Goal: Task Accomplishment & Management: Manage account settings

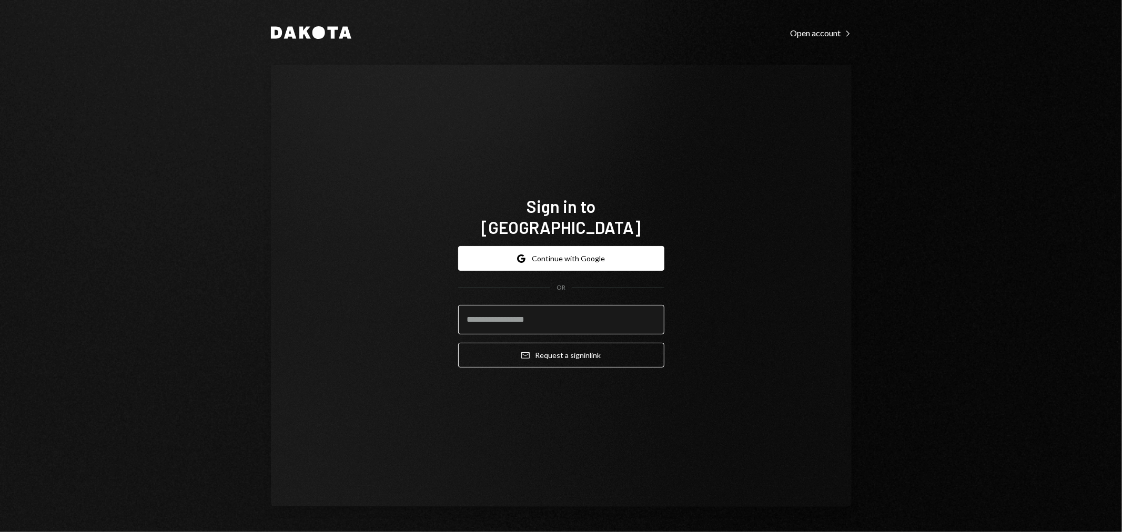
click at [634, 306] on input "email" at bounding box center [561, 319] width 206 height 29
click at [0, 532] on com-1password-button at bounding box center [0, 532] width 0 height 0
type input "**********"
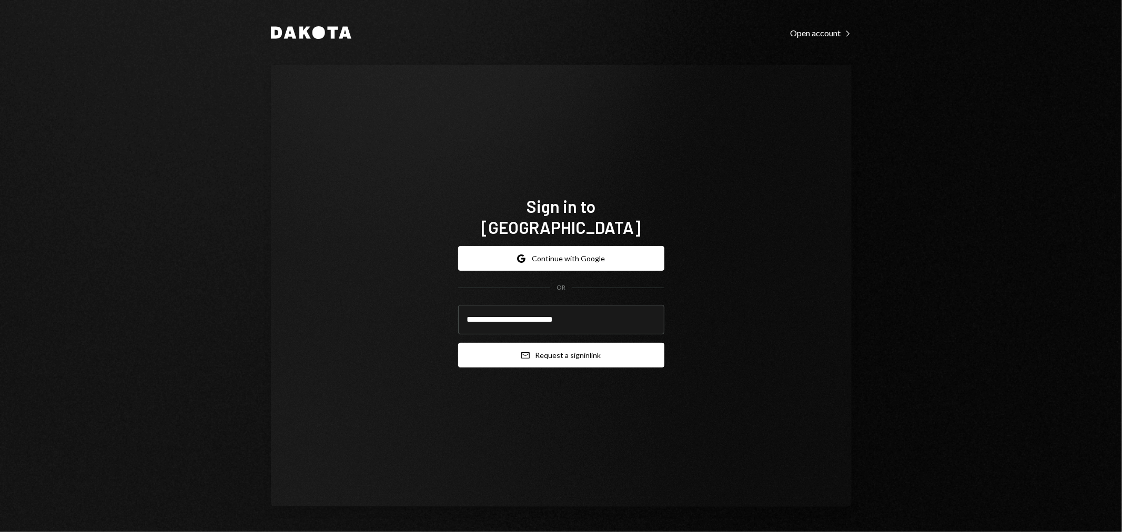
click at [551, 356] on div "**********" at bounding box center [561, 307] width 206 height 138
click at [551, 347] on button "Email Request a sign in link" at bounding box center [561, 355] width 206 height 25
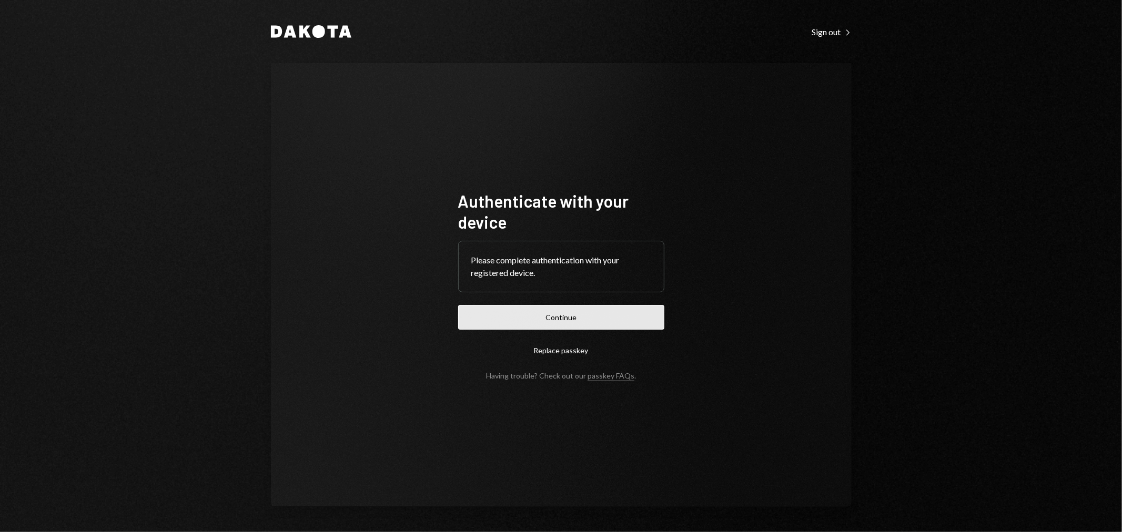
click at [507, 319] on button "Continue" at bounding box center [561, 317] width 206 height 25
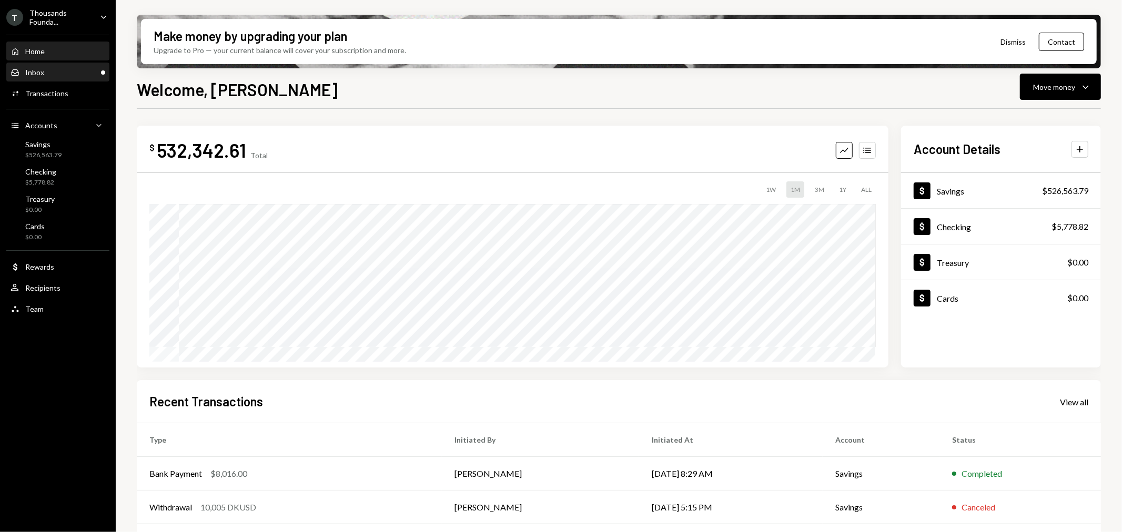
click at [59, 74] on div "Inbox Inbox" at bounding box center [58, 72] width 95 height 9
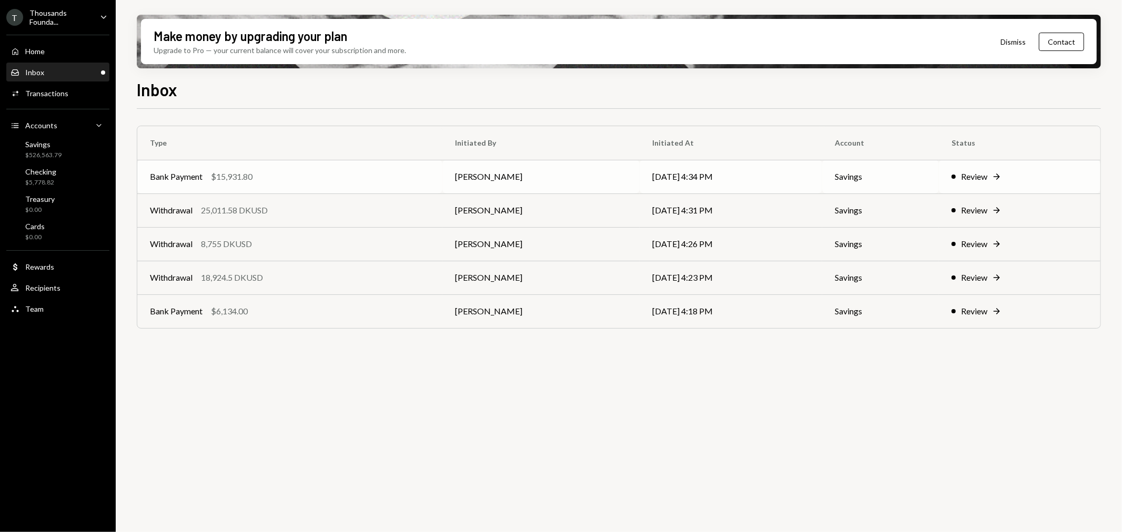
click at [279, 181] on div "Bank Payment $15,931.80" at bounding box center [290, 176] width 280 height 13
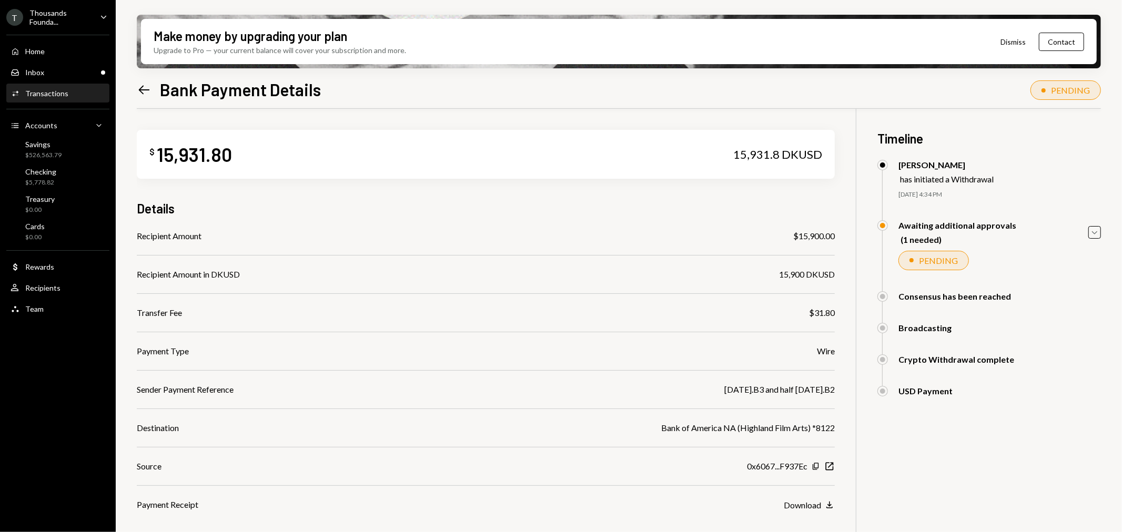
scroll to position [58, 0]
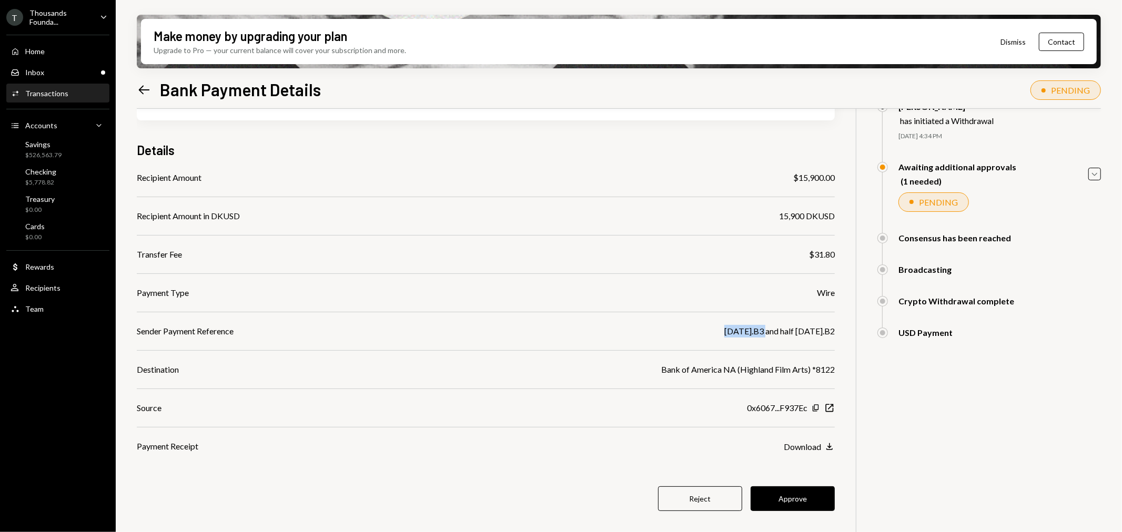
drag, startPoint x: 723, startPoint y: 330, endPoint x: 761, endPoint y: 332, distance: 37.4
click at [761, 332] on div "9.29.25.B3 and half 9.29.25.B2" at bounding box center [779, 331] width 110 height 13
copy div "9.29.25.B3"
click at [790, 491] on button "Approve" at bounding box center [793, 499] width 84 height 25
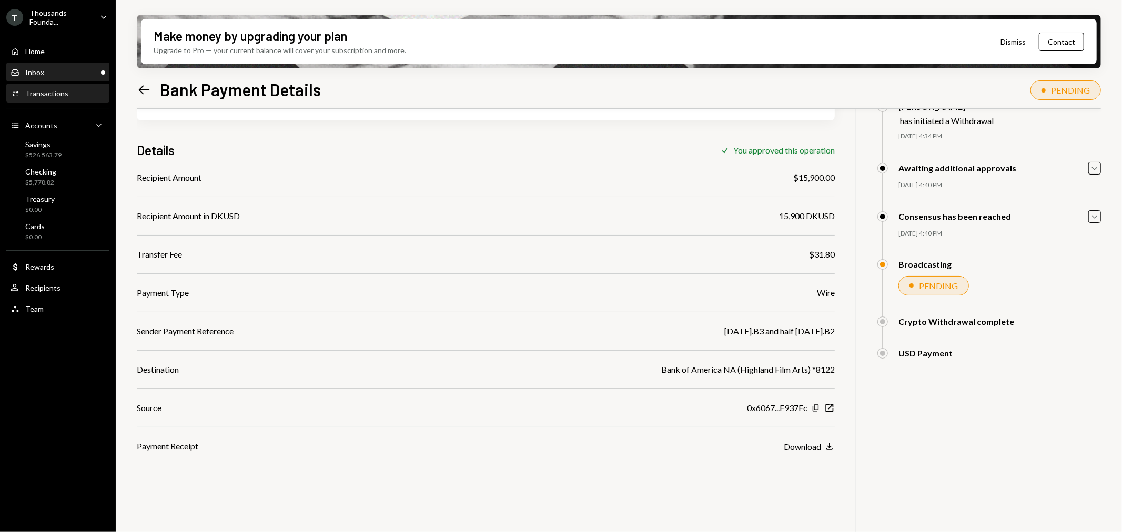
click at [82, 65] on div "Inbox Inbox" at bounding box center [58, 73] width 95 height 18
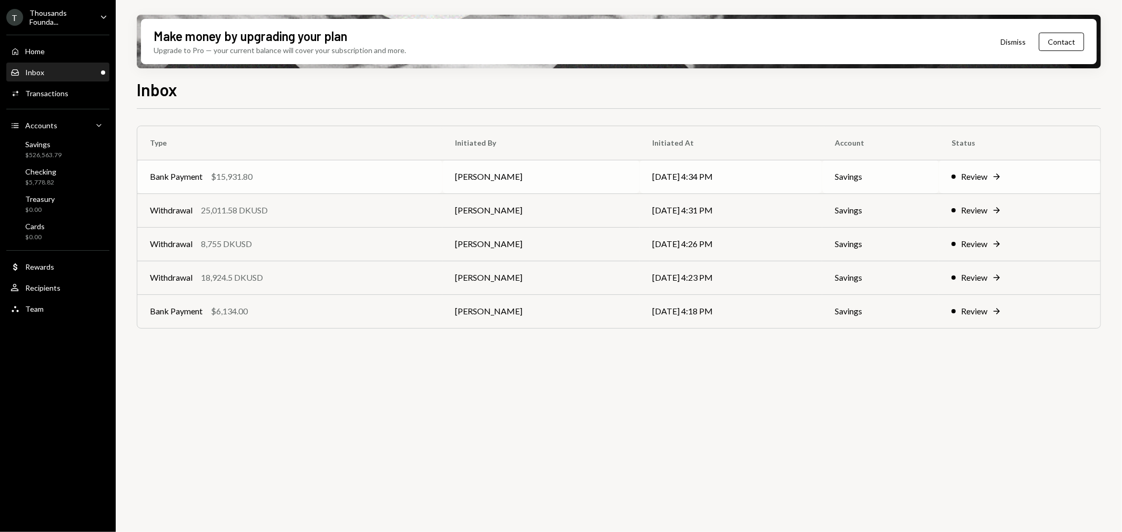
click at [316, 181] on div "Bank Payment $15,931.80" at bounding box center [290, 176] width 280 height 13
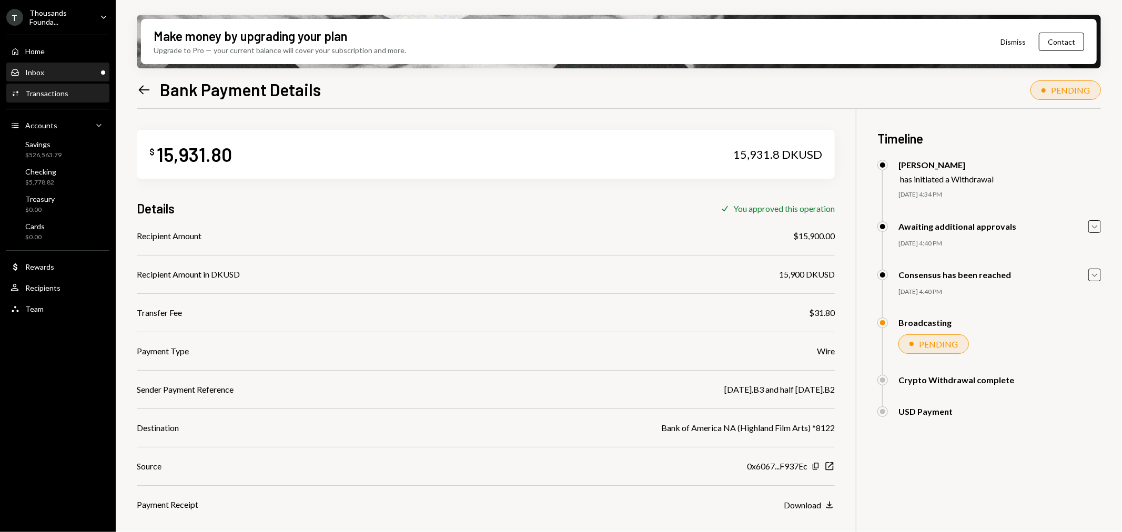
click at [83, 68] on div "Inbox Inbox" at bounding box center [58, 72] width 95 height 9
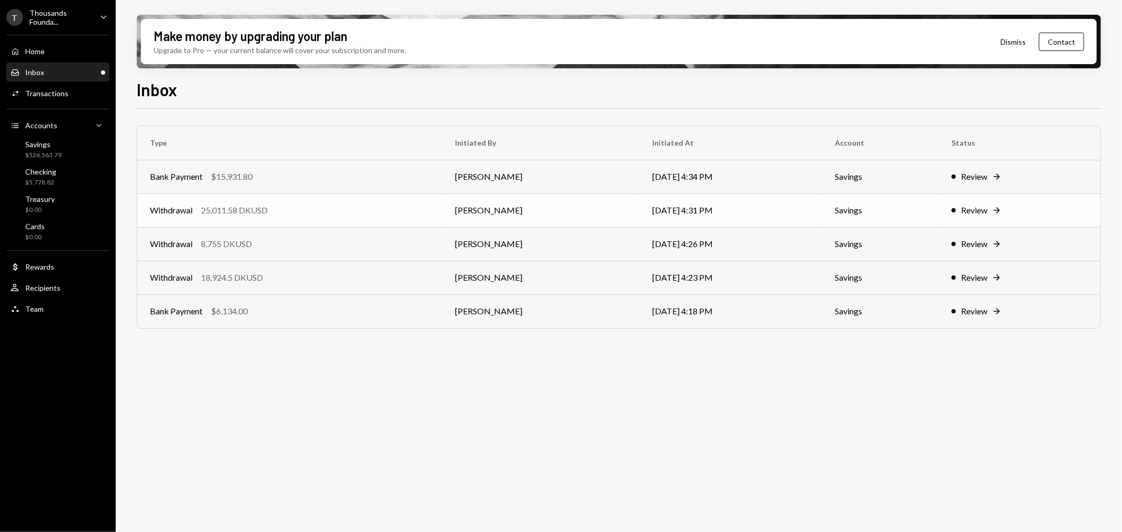
click at [275, 211] on div "Withdrawal 25,011.58 DKUSD" at bounding box center [290, 210] width 280 height 13
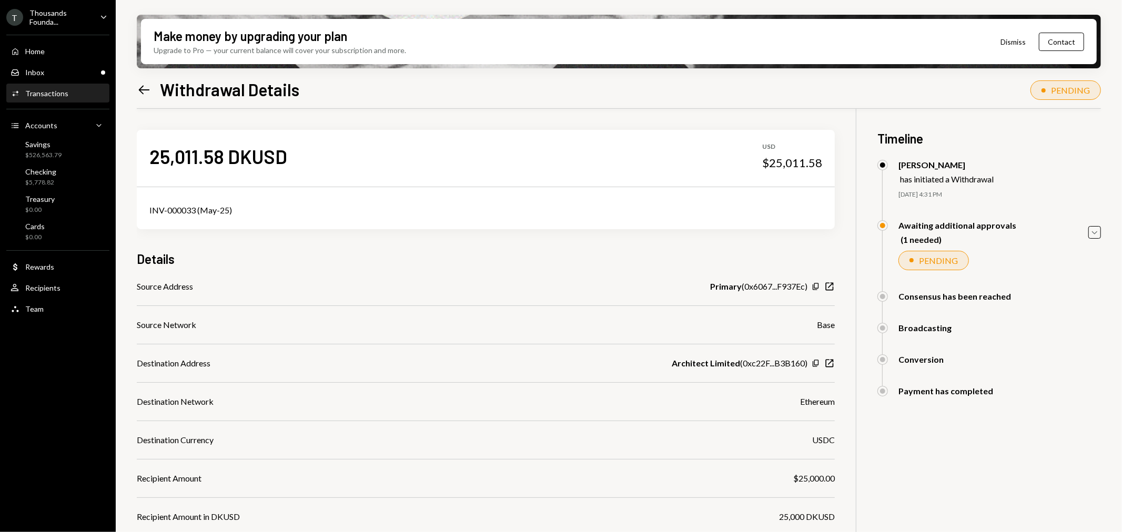
scroll to position [135, 0]
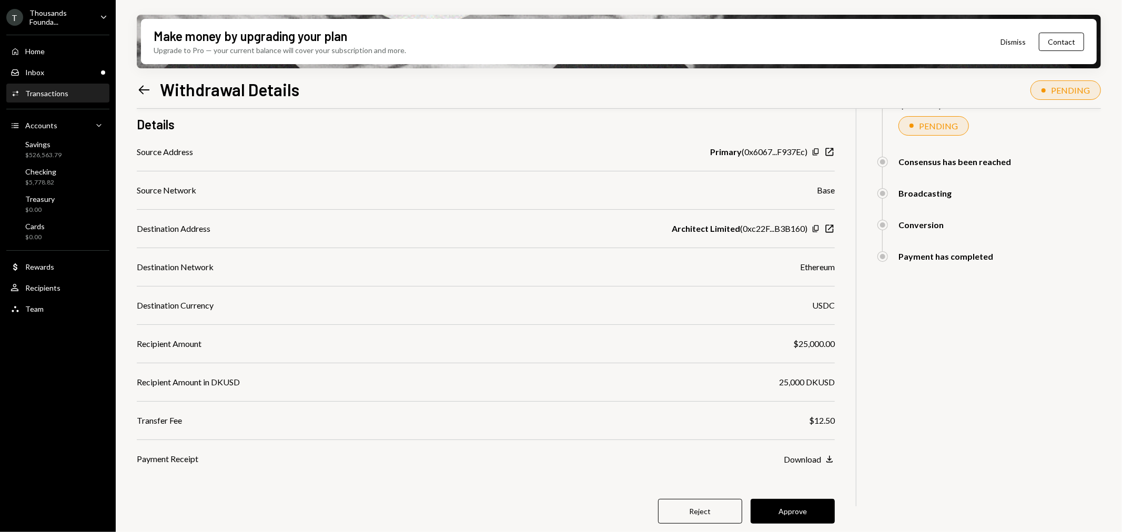
click at [798, 518] on button "Approve" at bounding box center [793, 511] width 84 height 25
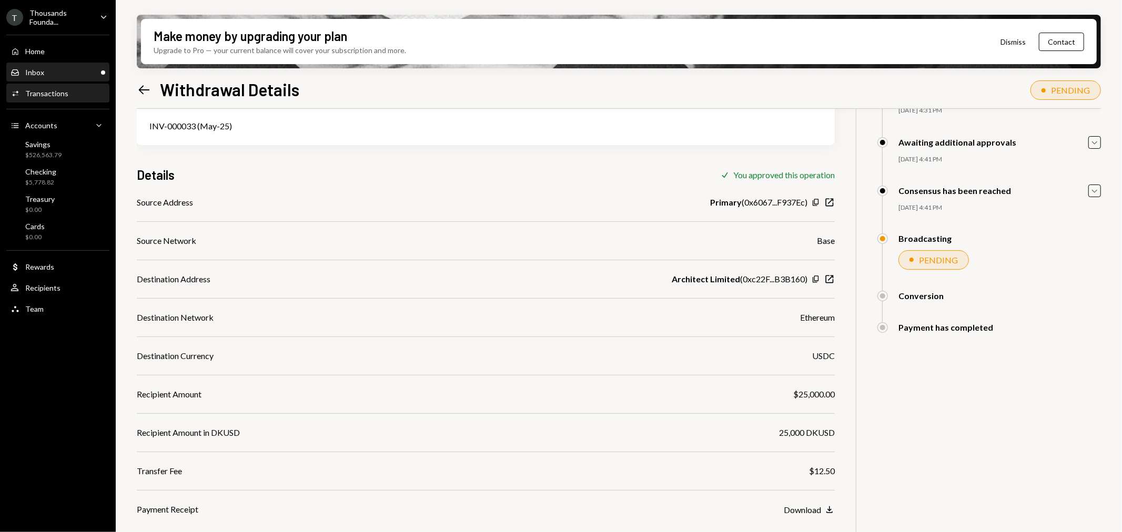
click at [80, 68] on div "Inbox Inbox" at bounding box center [58, 72] width 95 height 9
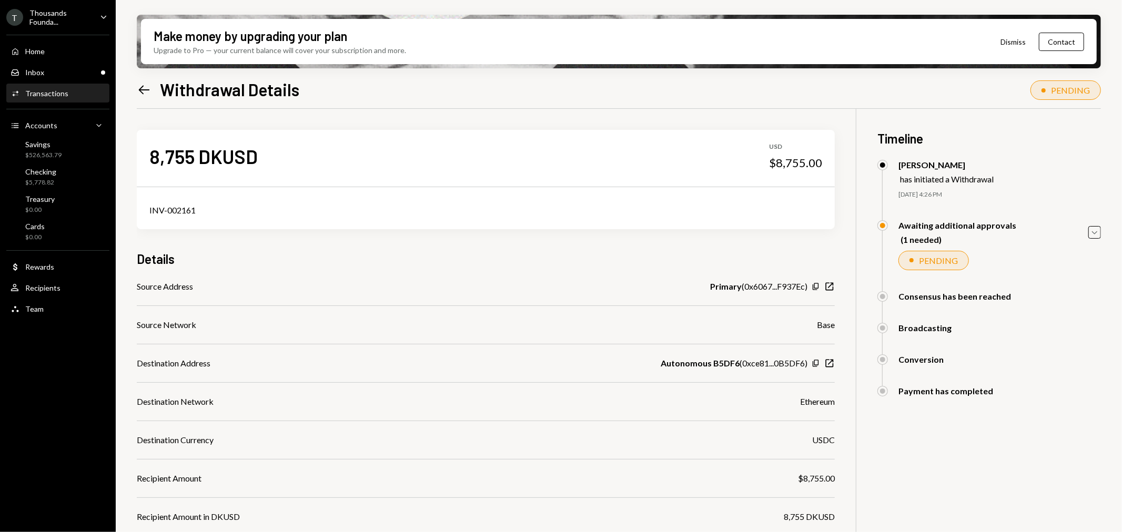
scroll to position [174, 0]
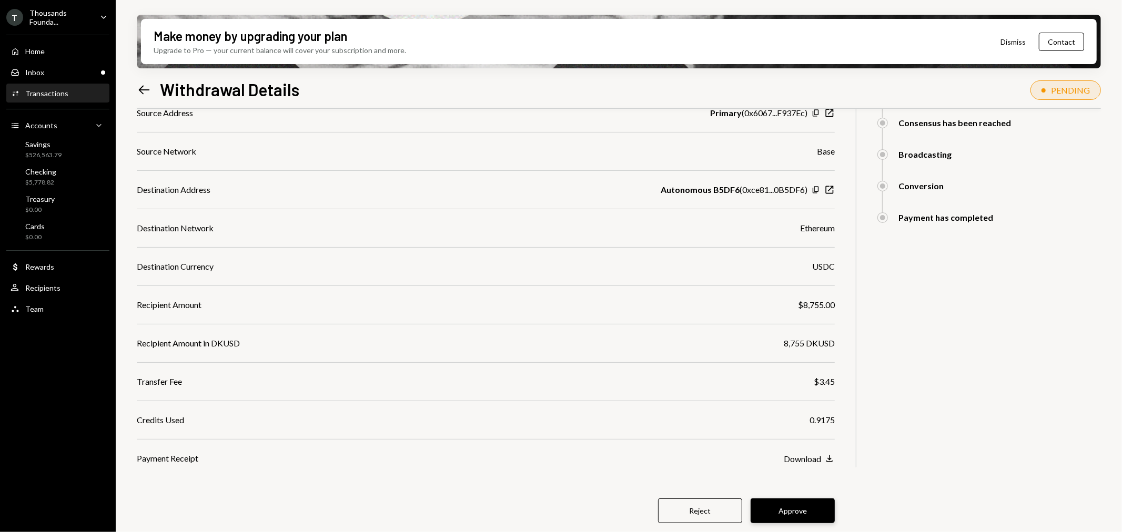
click at [796, 508] on button "Approve" at bounding box center [793, 511] width 84 height 25
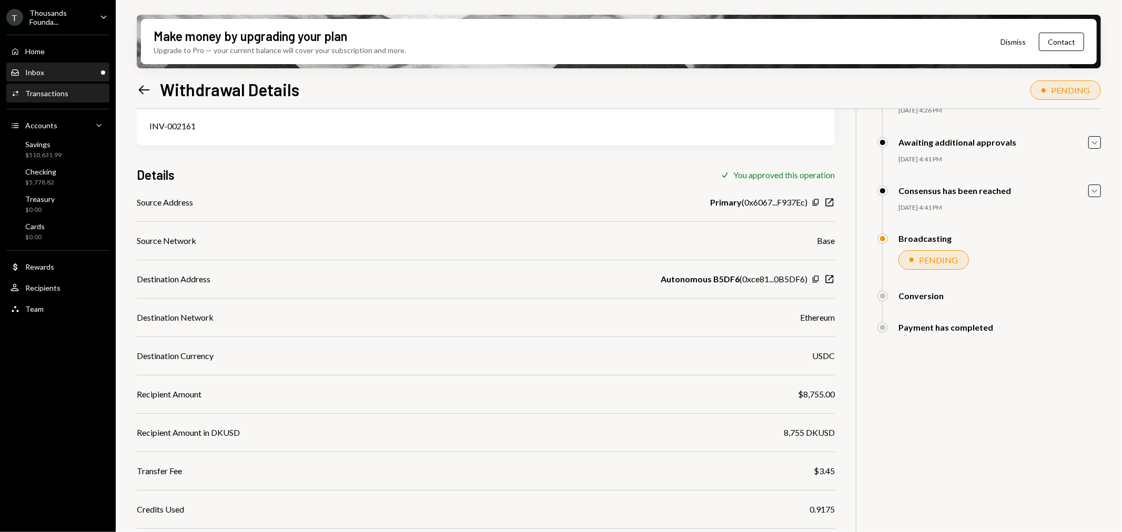
click at [79, 76] on div "Inbox Inbox" at bounding box center [58, 72] width 95 height 9
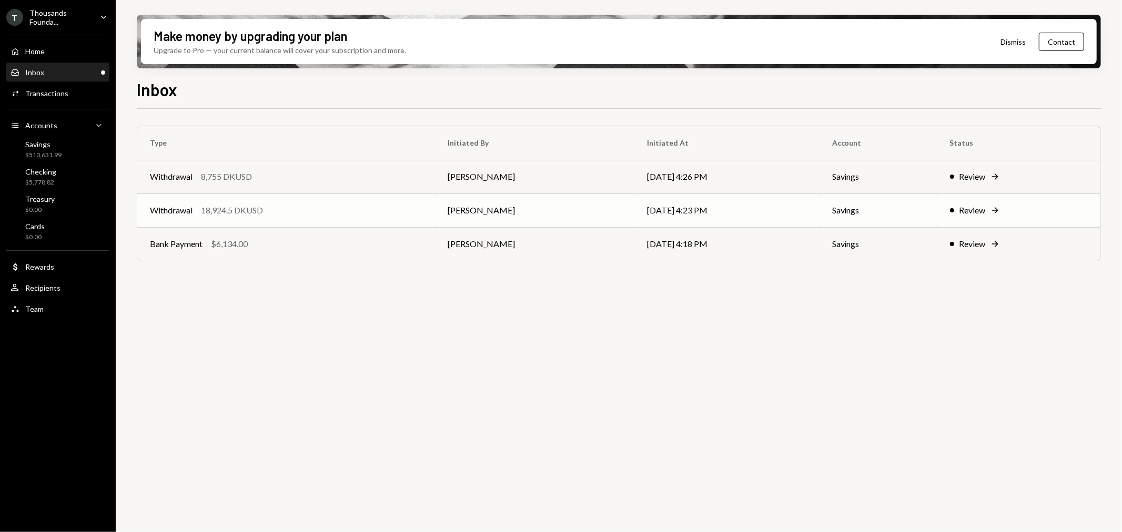
click at [303, 211] on div "Withdrawal 18,924.5 DKUSD" at bounding box center [286, 210] width 273 height 13
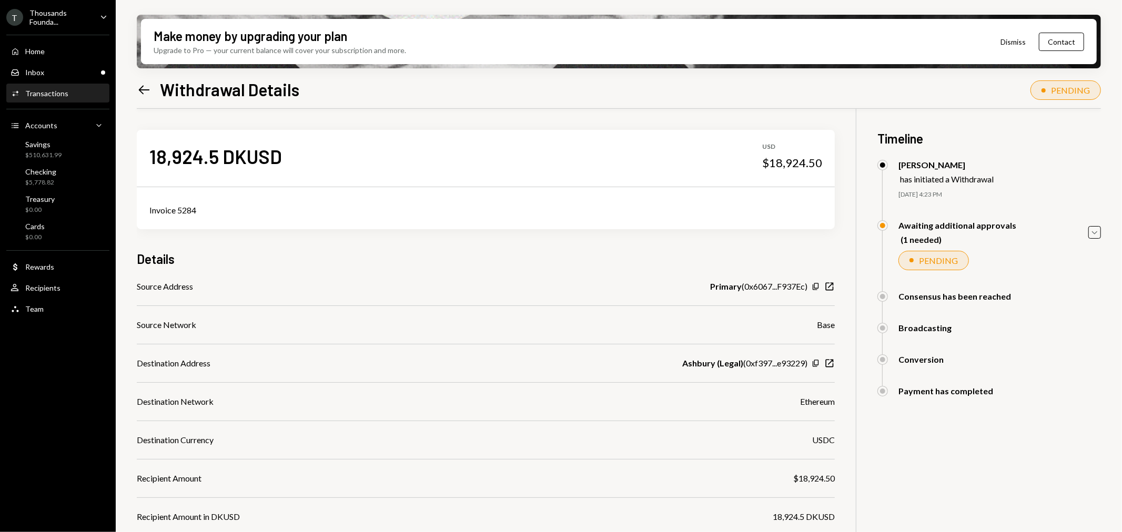
scroll to position [174, 0]
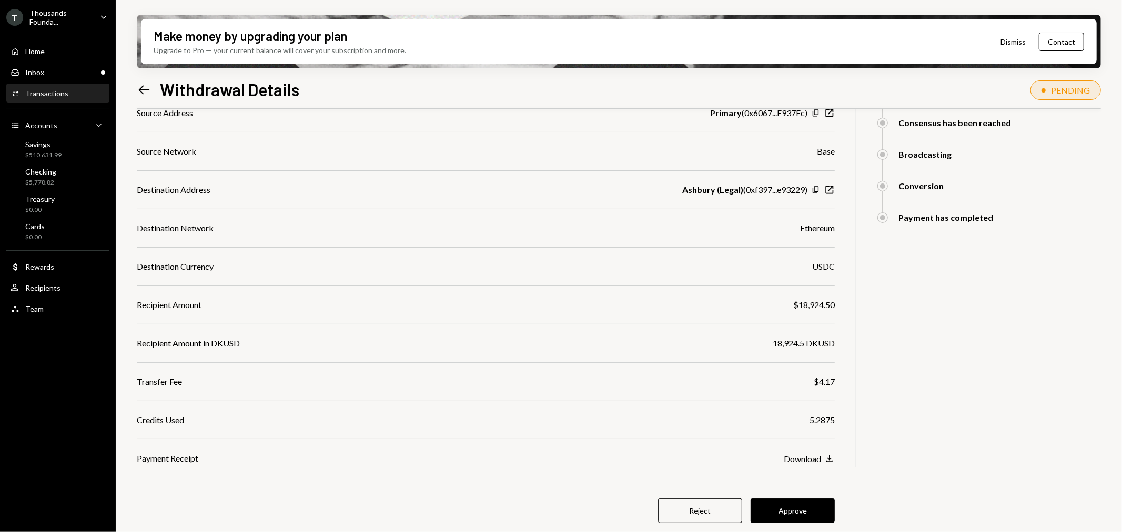
click at [802, 504] on button "Approve" at bounding box center [793, 511] width 84 height 25
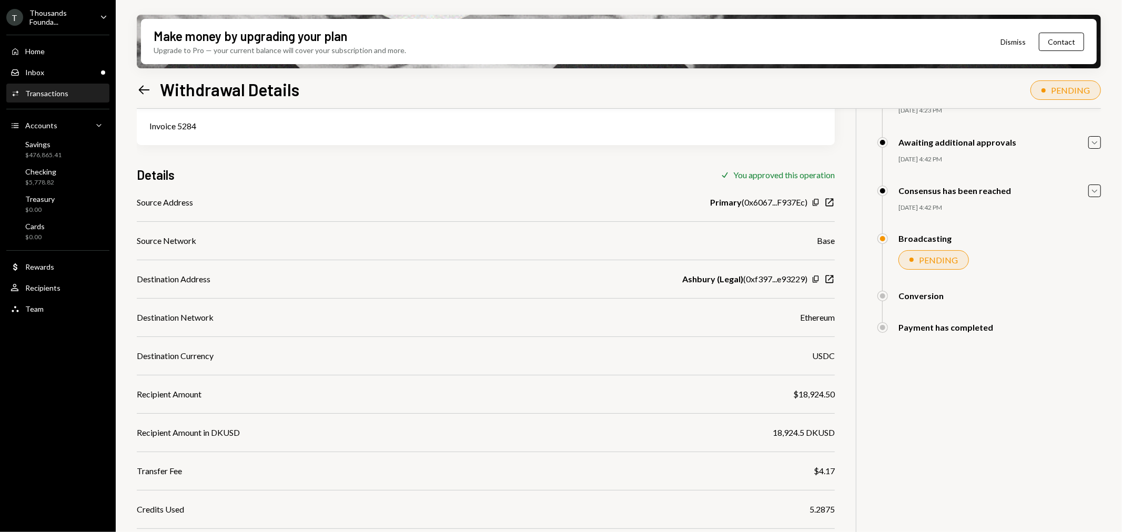
scroll to position [84, 0]
click at [54, 70] on div "Inbox Inbox" at bounding box center [58, 72] width 95 height 9
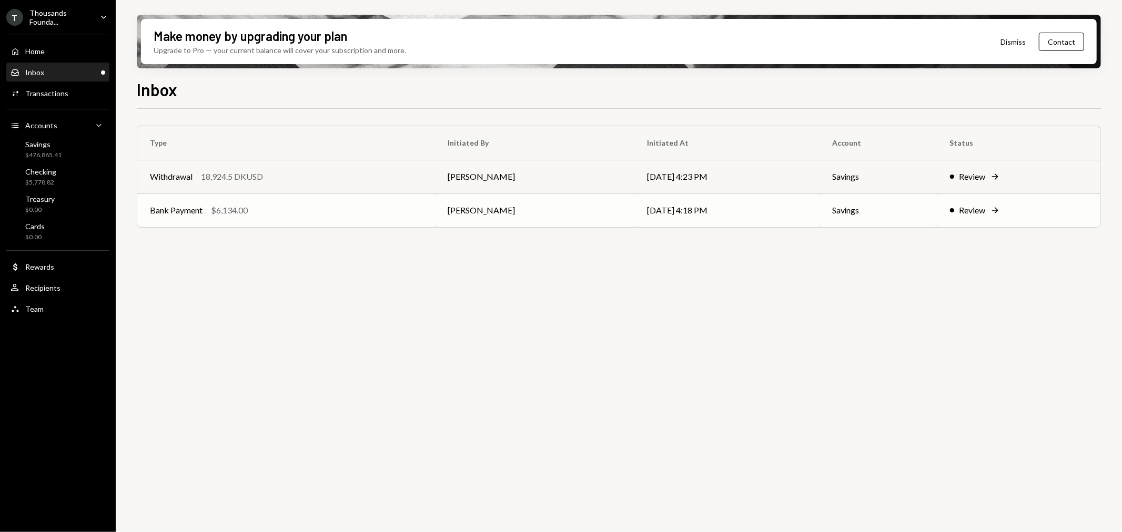
click at [279, 211] on div "Bank Payment $6,134.00" at bounding box center [286, 210] width 273 height 13
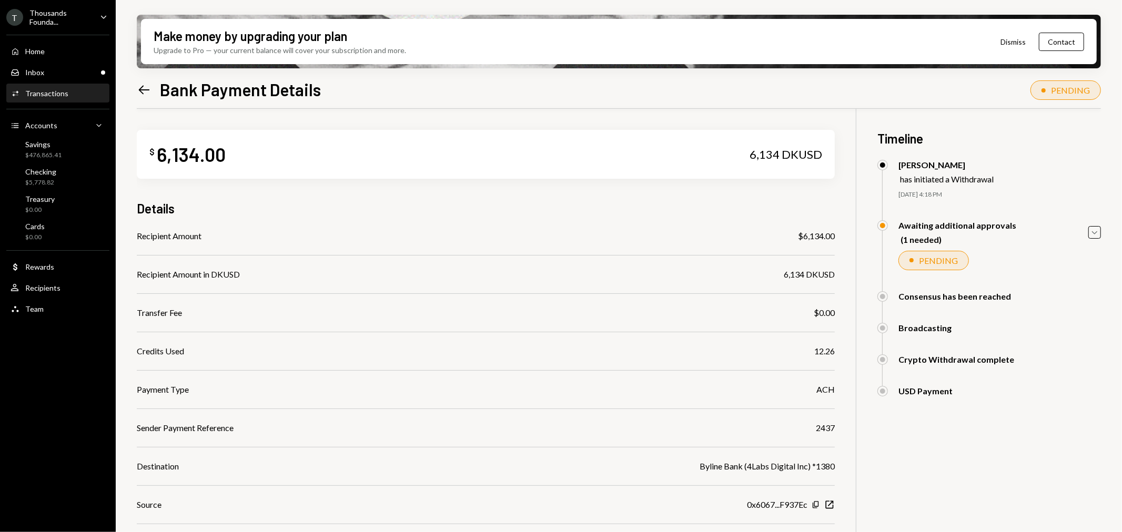
scroll to position [85, 0]
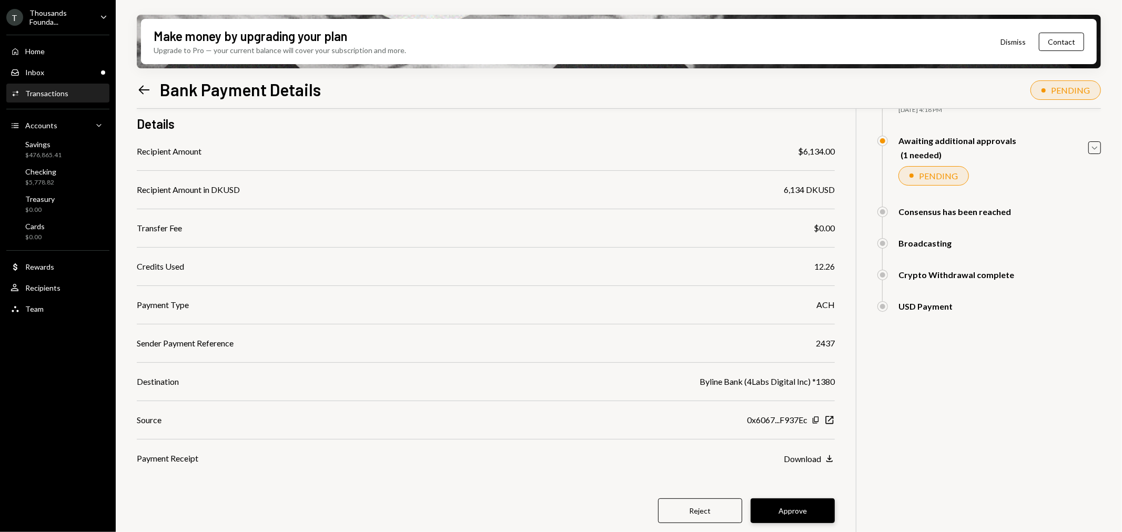
click at [803, 511] on button "Approve" at bounding box center [793, 511] width 84 height 25
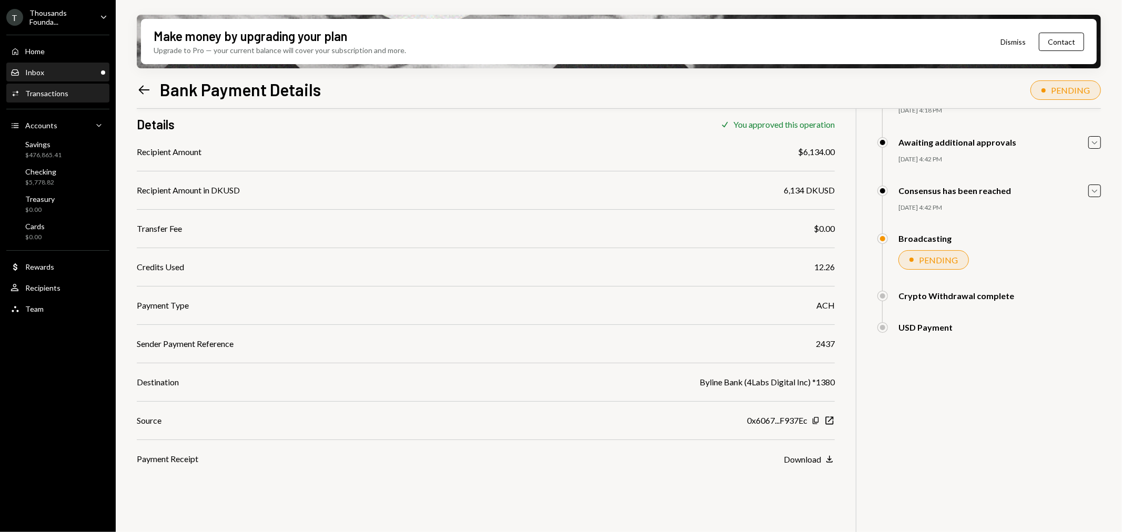
click at [65, 63] on link "Inbox Inbox" at bounding box center [57, 72] width 103 height 19
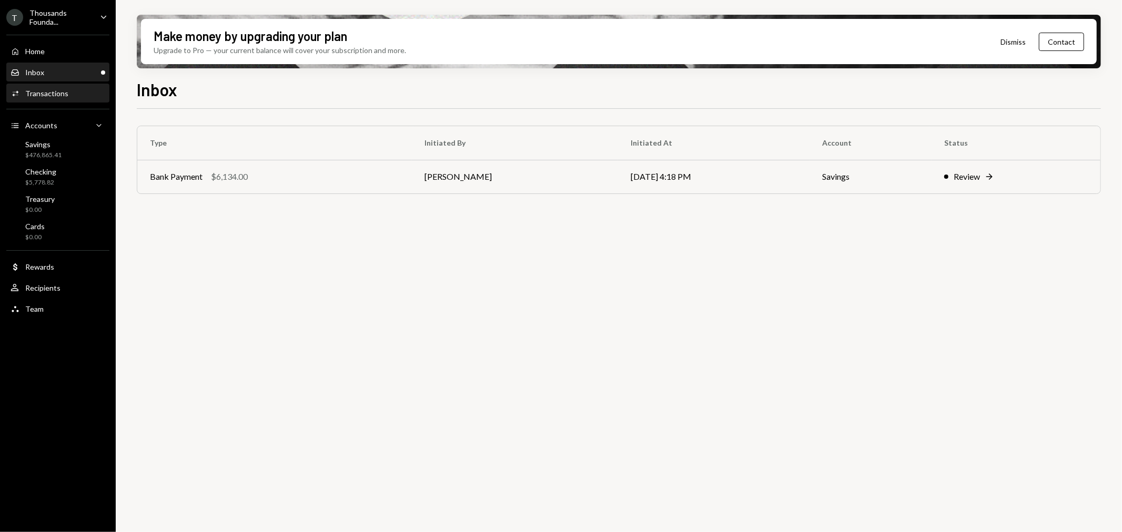
click at [64, 93] on div "Transactions" at bounding box center [46, 93] width 43 height 9
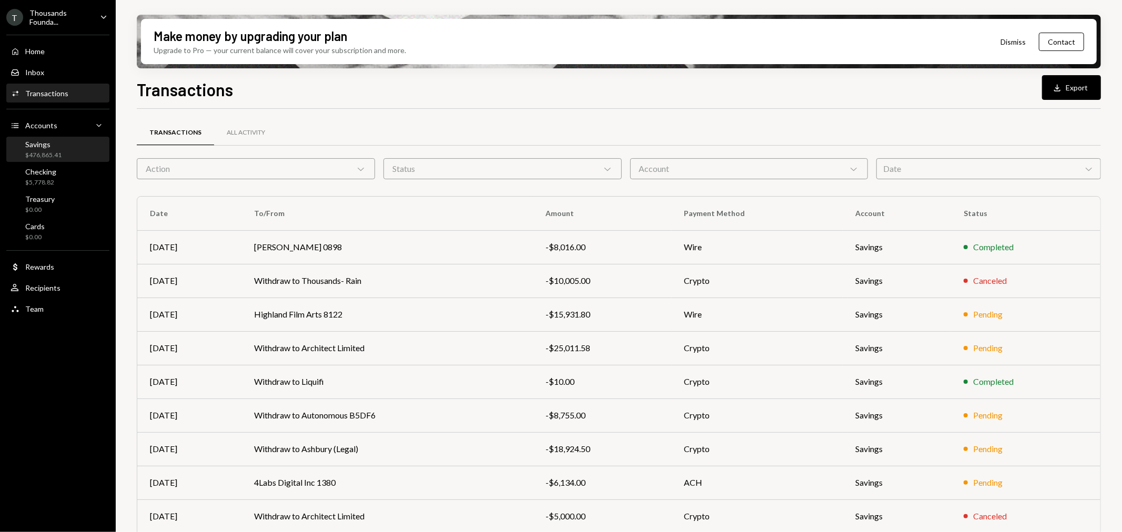
click at [59, 148] on div "Savings" at bounding box center [43, 144] width 36 height 9
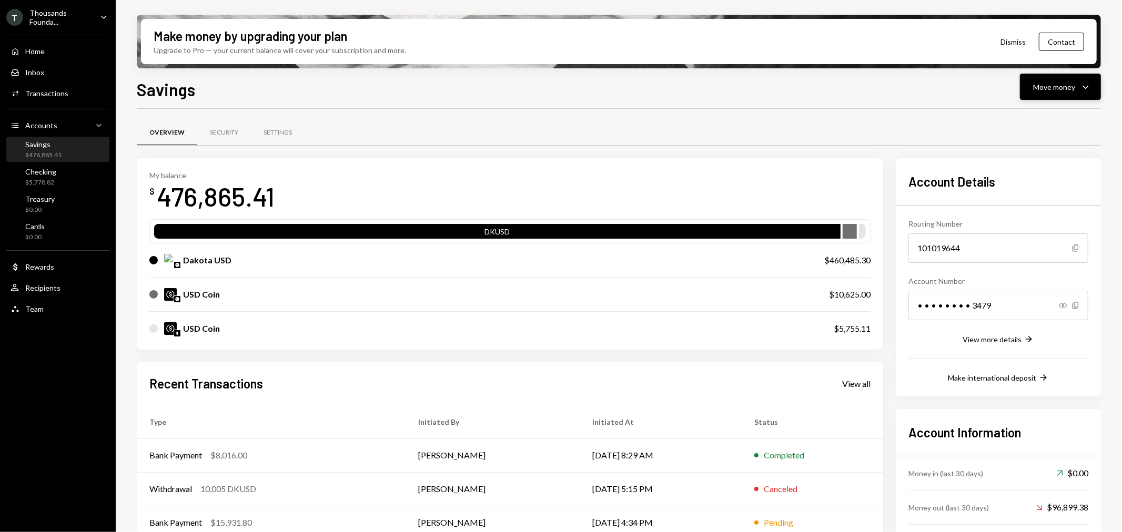
click at [1060, 85] on div "Move money" at bounding box center [1054, 87] width 42 height 11
click at [1021, 116] on div "Send" at bounding box center [1052, 118] width 77 height 11
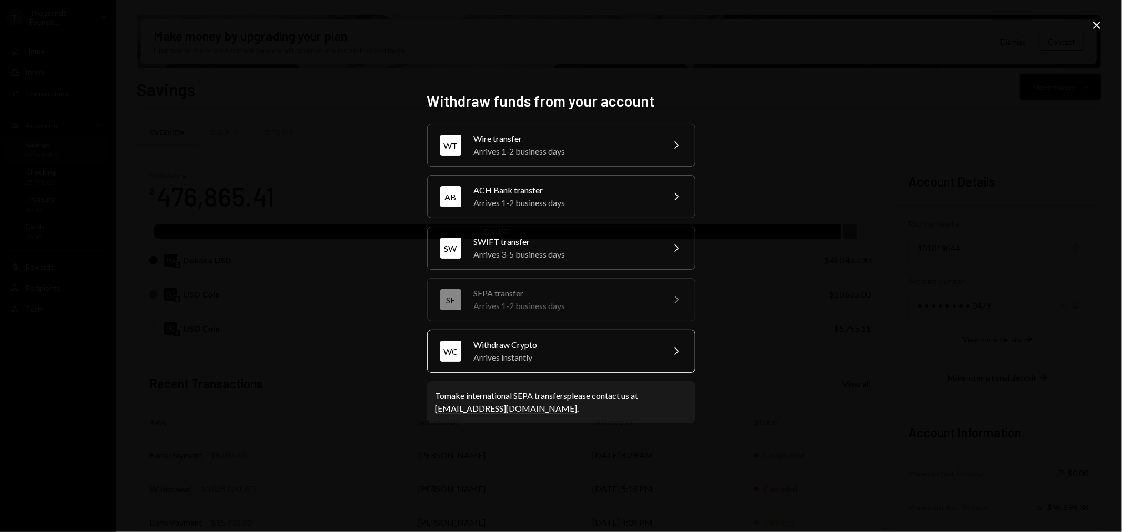
click at [520, 351] on div "Arrives instantly" at bounding box center [565, 357] width 183 height 13
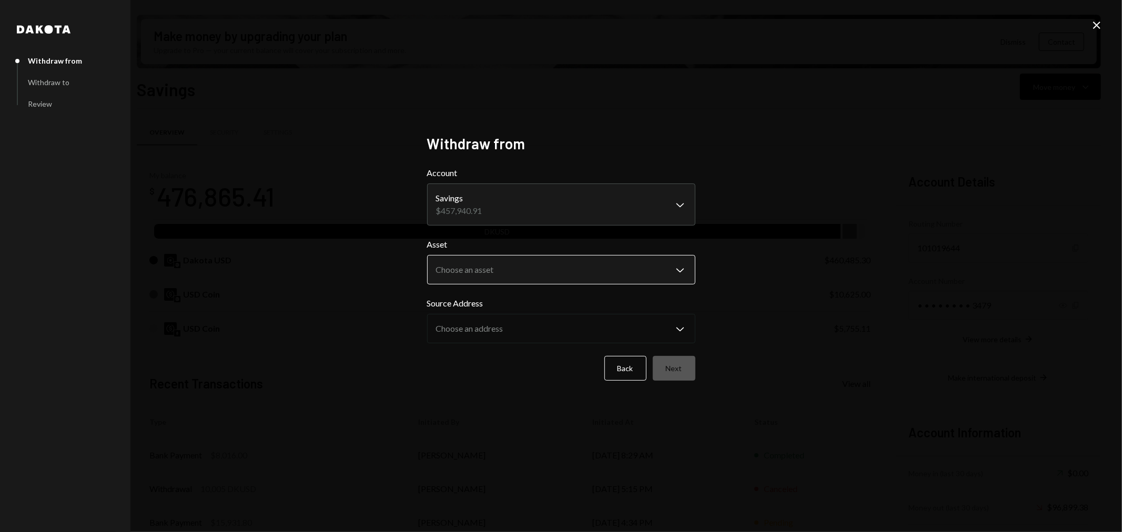
click at [464, 277] on body "T Thousands Founda... Caret Down Home Home Inbox Inbox Activities Transactions …" at bounding box center [561, 266] width 1122 height 532
select select "****"
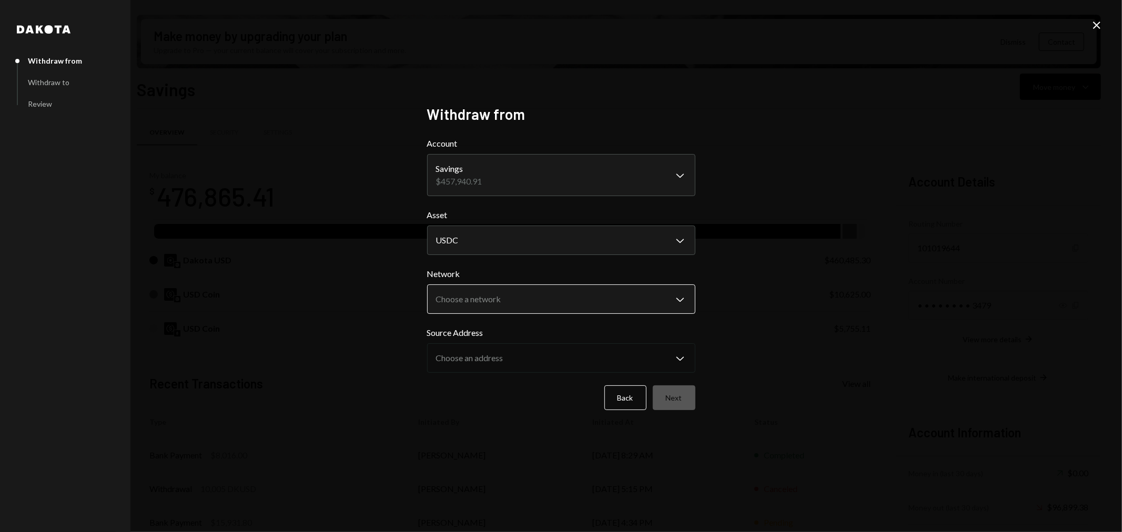
click at [482, 300] on body "T Thousands Founda... Caret Down Home Home Inbox Inbox Activities Transactions …" at bounding box center [561, 266] width 1122 height 532
select select "**********"
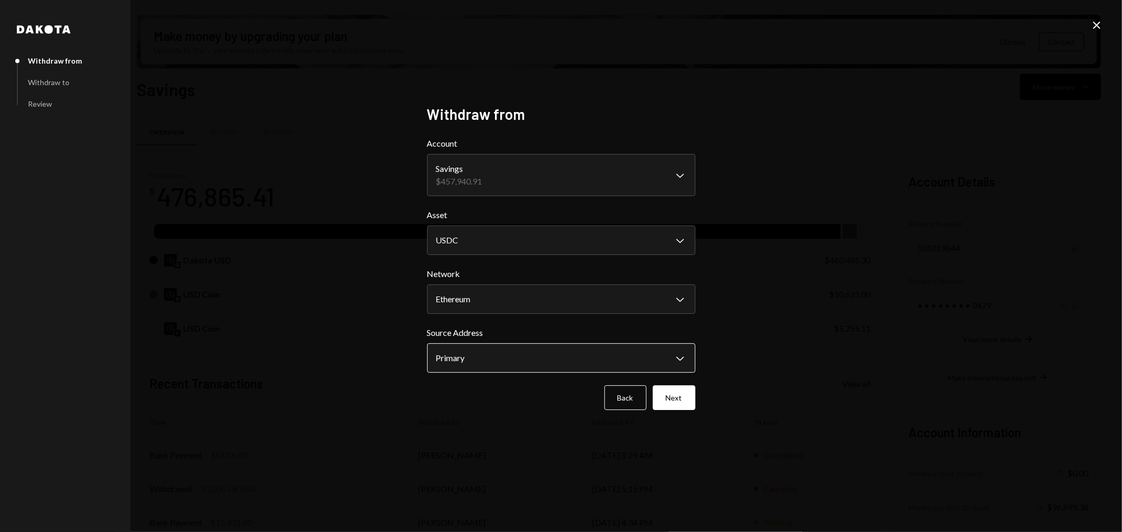
click at [487, 356] on body "T Thousands Founda... Caret Down Home Home Inbox Inbox Activities Transactions …" at bounding box center [561, 266] width 1122 height 532
click at [679, 396] on button "Next" at bounding box center [674, 398] width 43 height 25
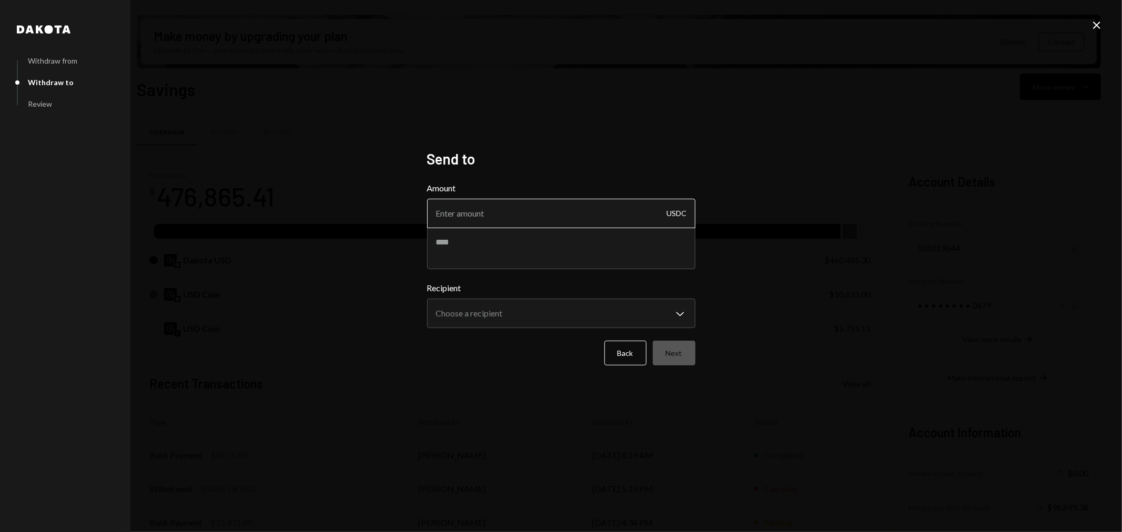
click at [472, 225] on input "Amount" at bounding box center [561, 213] width 268 height 29
type input "5000"
click at [489, 255] on textarea at bounding box center [561, 248] width 268 height 42
type textarea "**********"
click at [497, 313] on body "T Thousands Founda... Caret Down Home Home Inbox Inbox Activities Transactions …" at bounding box center [561, 266] width 1122 height 532
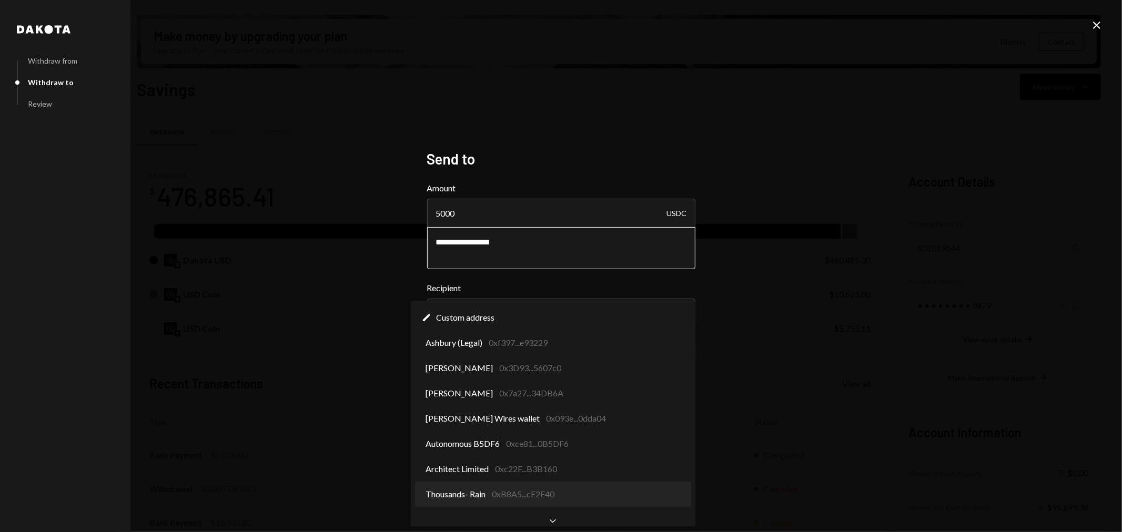
select select "**********"
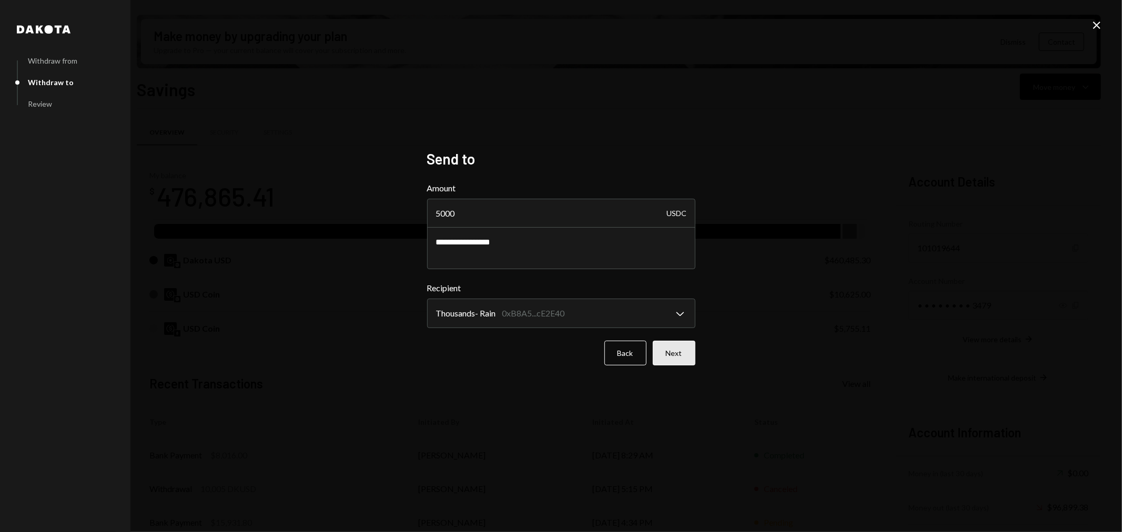
click at [670, 351] on button "Next" at bounding box center [674, 353] width 43 height 25
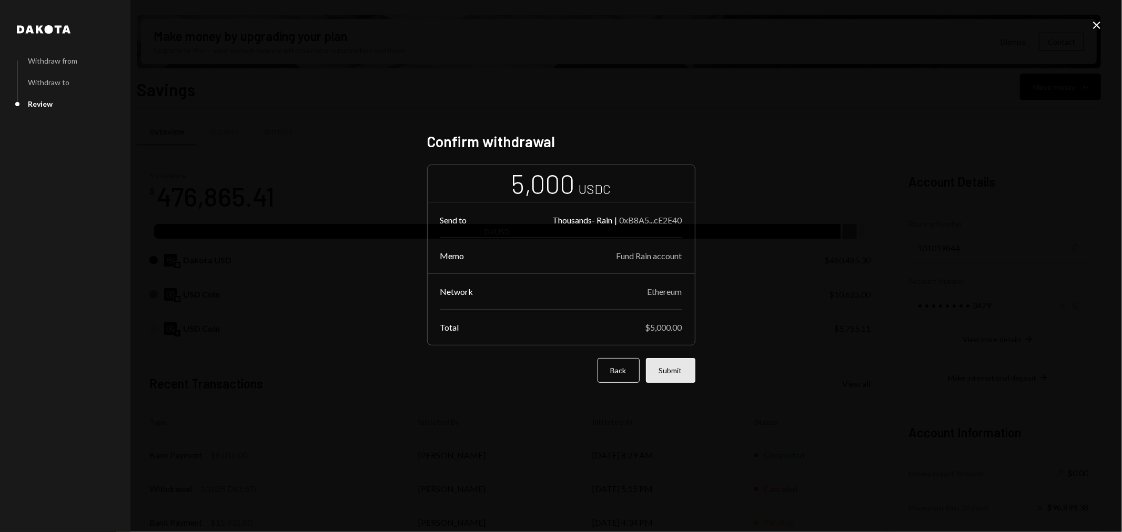
click at [671, 375] on button "Submit" at bounding box center [670, 370] width 49 height 25
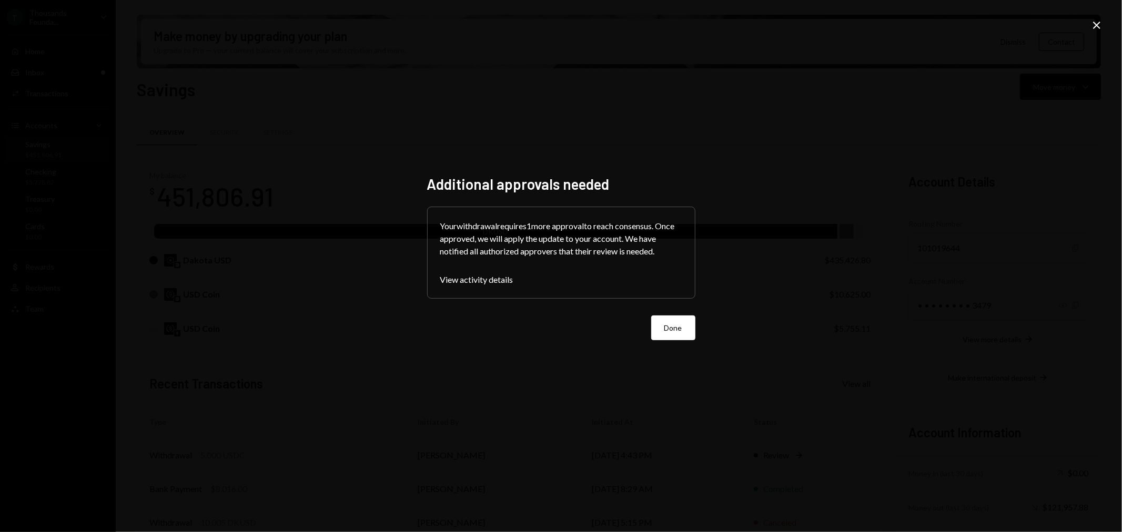
drag, startPoint x: 683, startPoint y: 334, endPoint x: 666, endPoint y: 350, distance: 22.7
click at [682, 334] on button "Done" at bounding box center [673, 328] width 44 height 25
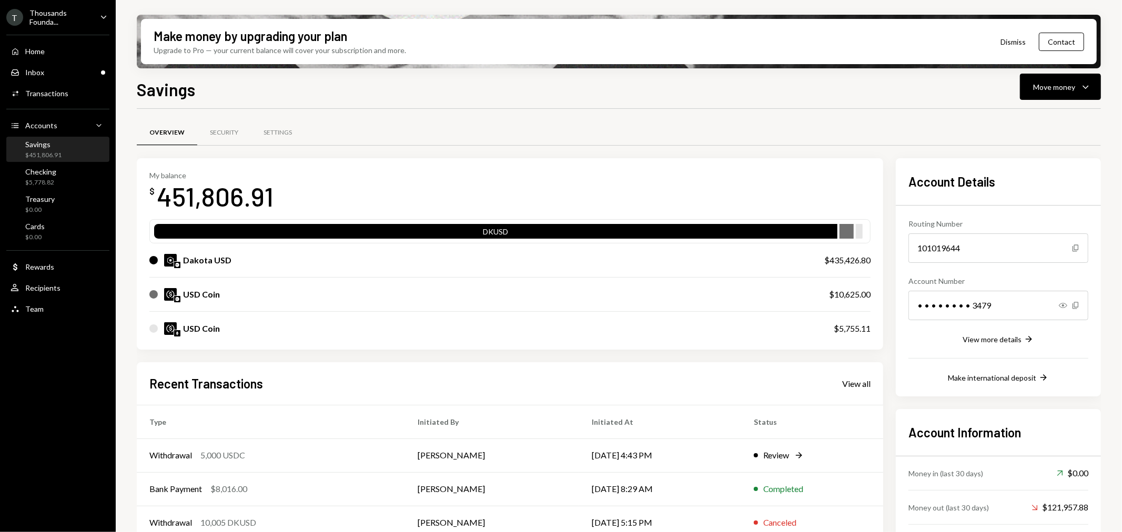
click at [90, 141] on div "Savings $451,806.91" at bounding box center [58, 150] width 95 height 20
drag, startPoint x: 166, startPoint y: 195, endPoint x: 245, endPoint y: 196, distance: 78.4
click at [245, 196] on div "451,806.91" at bounding box center [215, 196] width 117 height 33
click at [40, 63] on link "Inbox Inbox" at bounding box center [57, 72] width 103 height 19
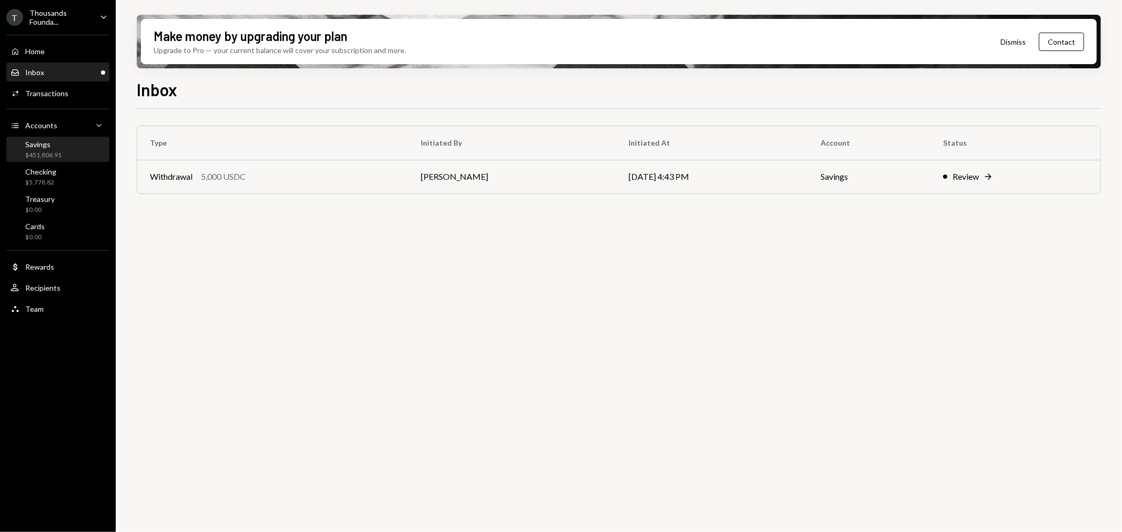
click at [66, 151] on div "Savings $451,806.91" at bounding box center [58, 150] width 95 height 20
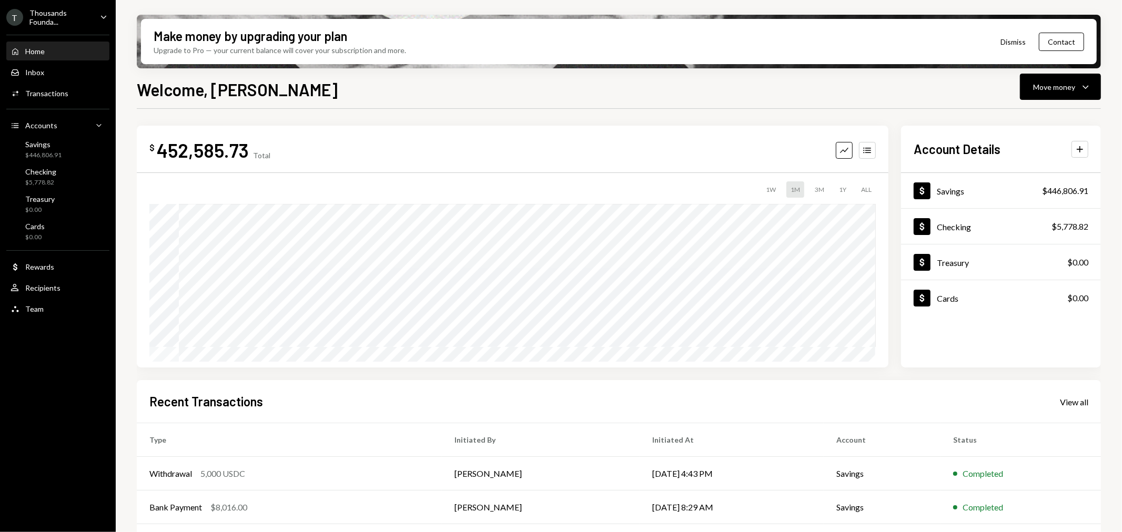
click at [70, 18] on div "Thousands Founda..." at bounding box center [60, 17] width 62 height 18
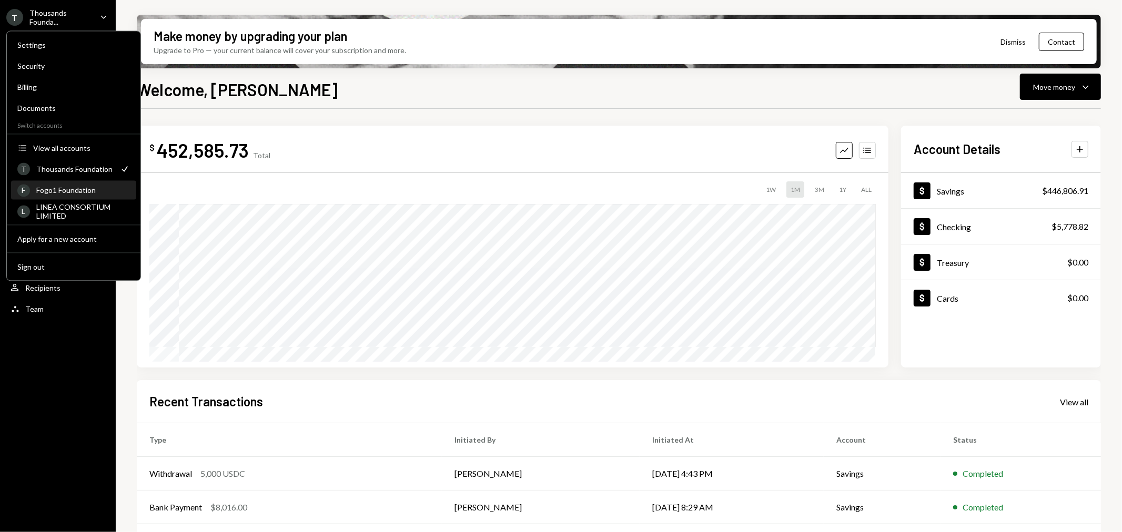
click at [83, 192] on div "Fogo1 Foundation" at bounding box center [83, 190] width 94 height 9
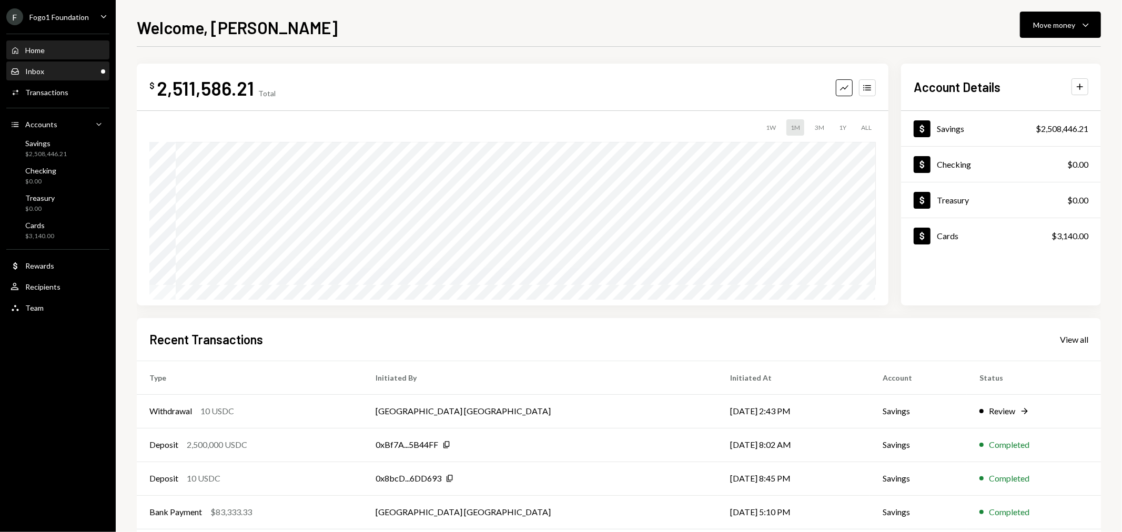
click at [65, 69] on div "Inbox Inbox" at bounding box center [58, 71] width 95 height 9
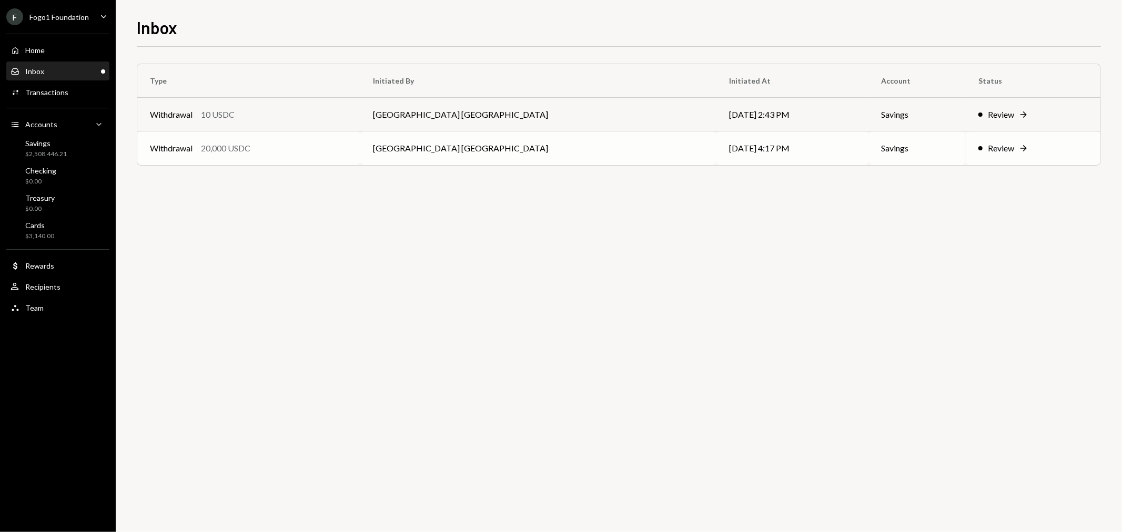
click at [294, 147] on div "Withdrawal 20,000 USDC" at bounding box center [249, 148] width 198 height 13
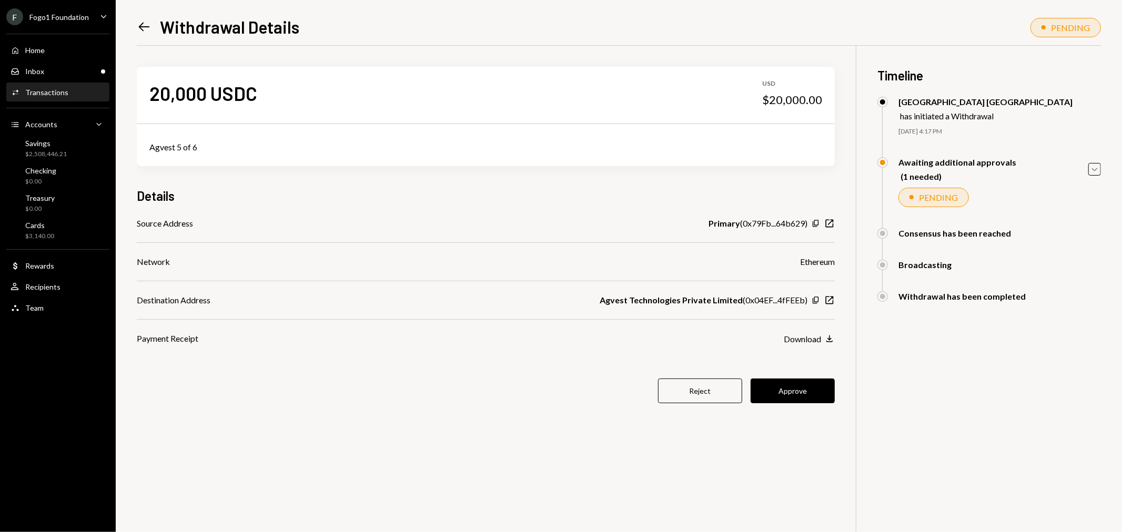
drag, startPoint x: 790, startPoint y: 390, endPoint x: 784, endPoint y: 385, distance: 7.9
click at [790, 390] on button "Approve" at bounding box center [793, 391] width 84 height 25
click at [56, 16] on div "Fogo1 Foundation" at bounding box center [58, 17] width 59 height 9
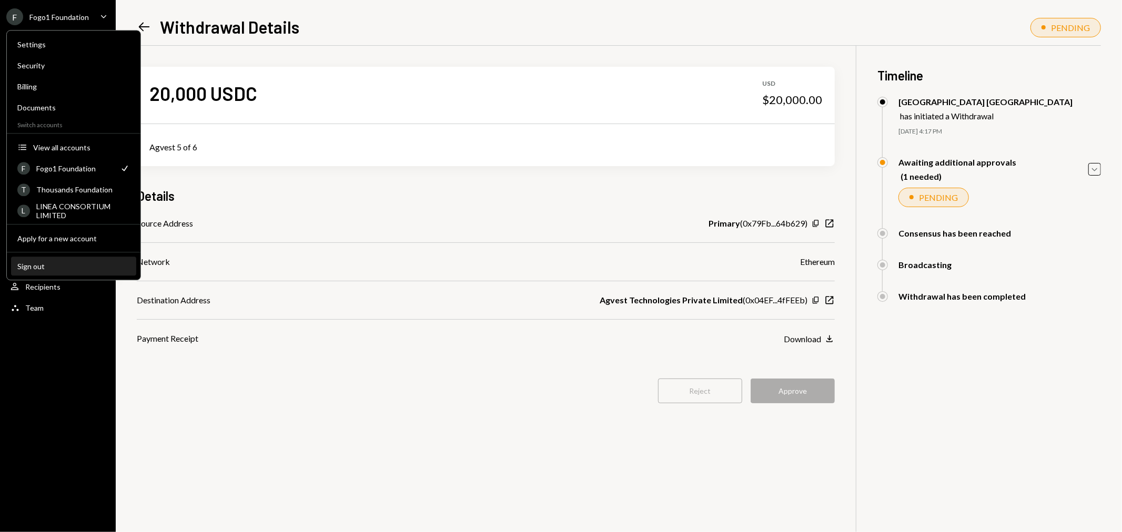
click at [28, 264] on div "Sign out" at bounding box center [73, 266] width 113 height 9
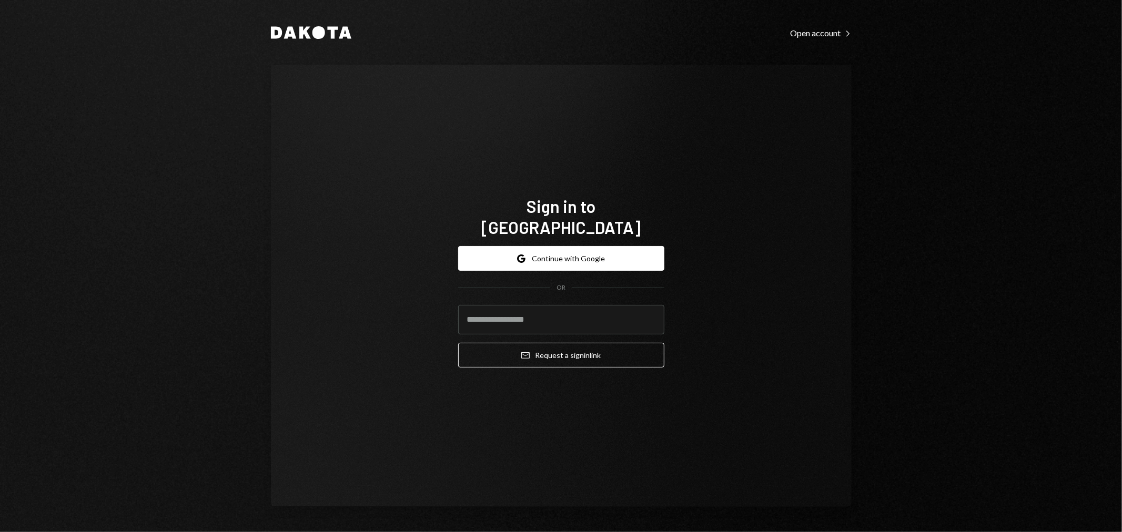
type input "**********"
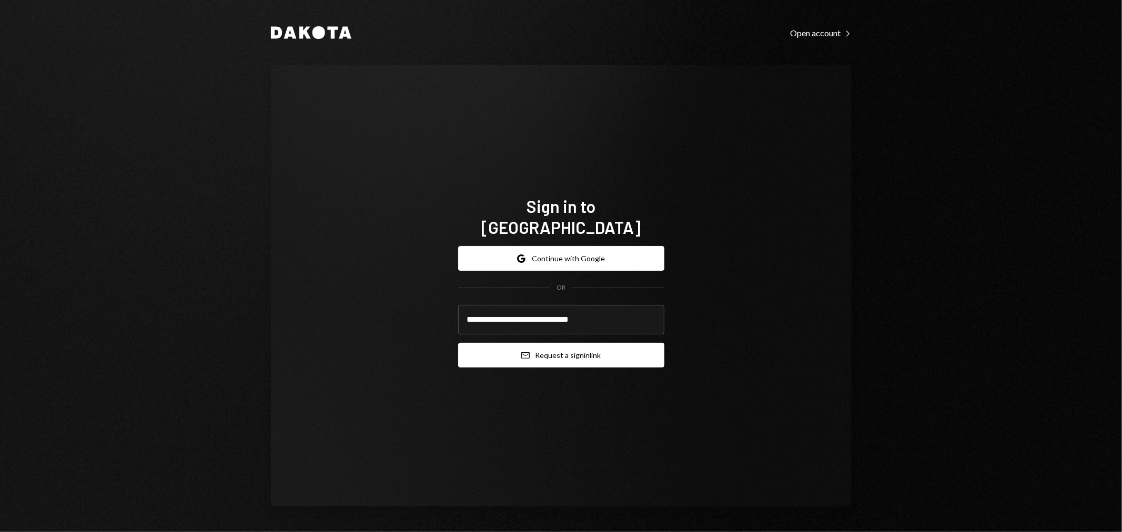
click at [520, 343] on button "Email Request a sign in link" at bounding box center [561, 355] width 206 height 25
